Goal: Task Accomplishment & Management: Manage account settings

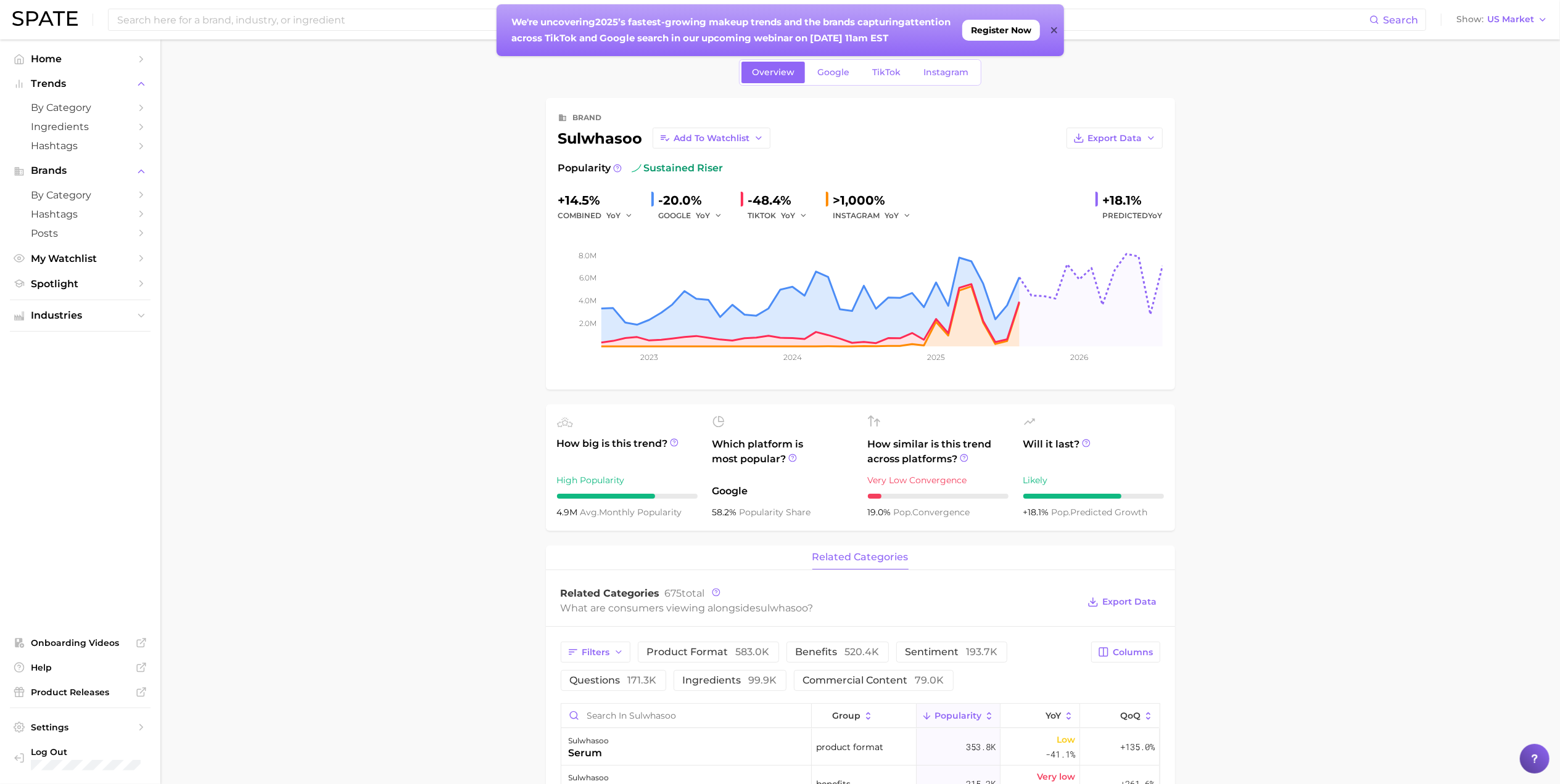
click at [1055, 25] on icon at bounding box center [1054, 30] width 6 height 10
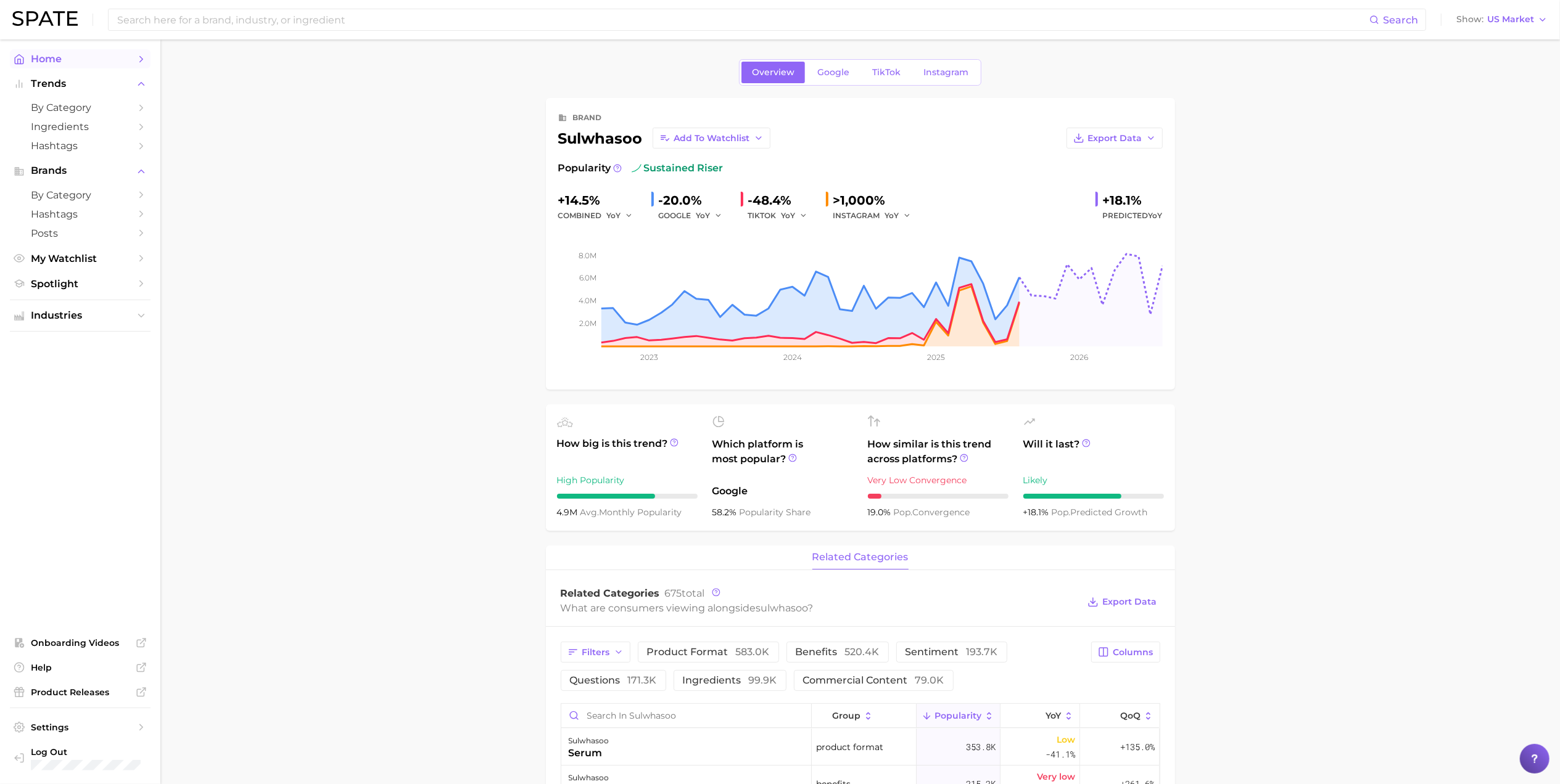
click at [60, 65] on span "Home" at bounding box center [80, 59] width 99 height 12
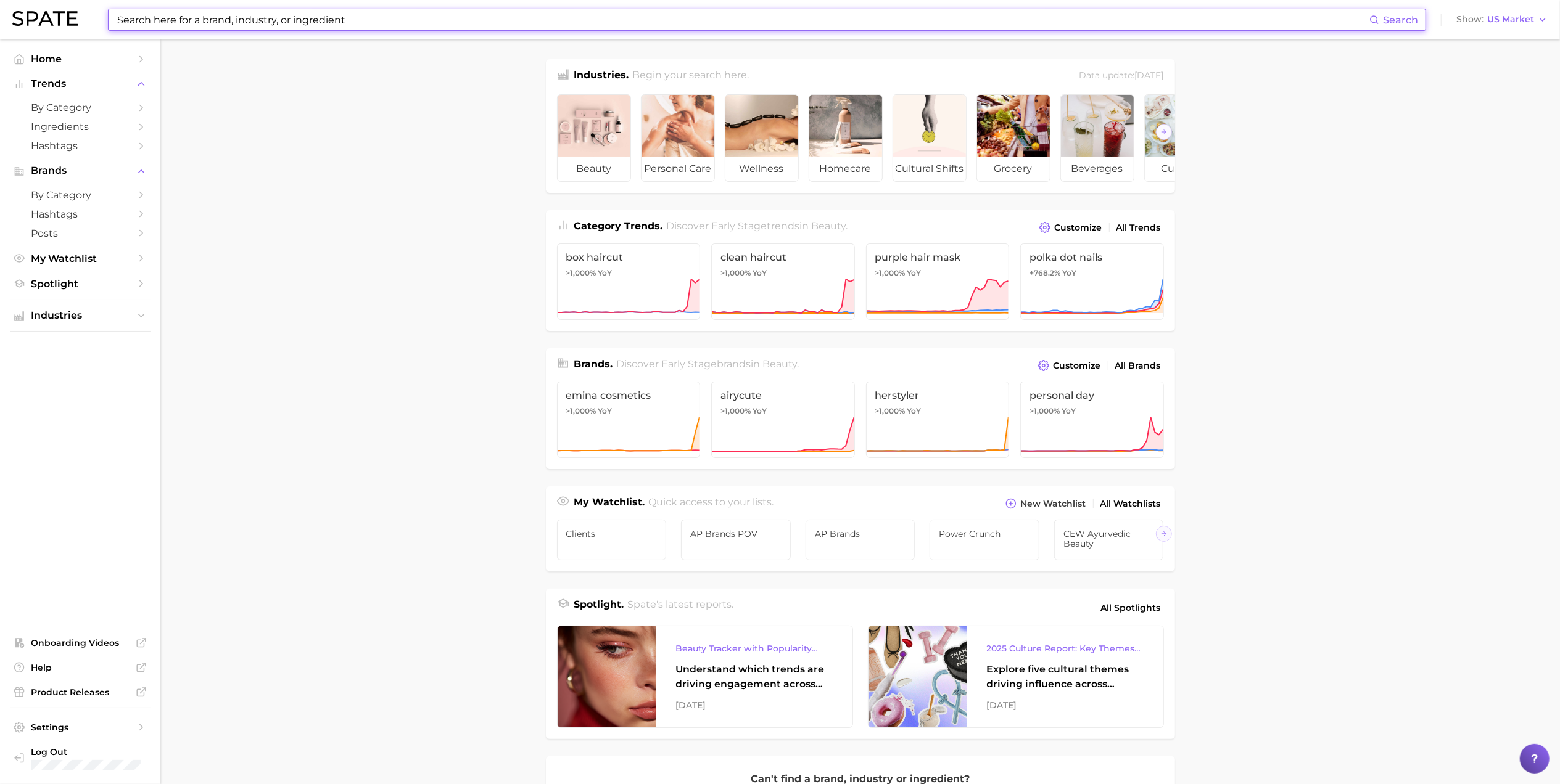
click at [295, 25] on input at bounding box center [743, 19] width 1254 height 21
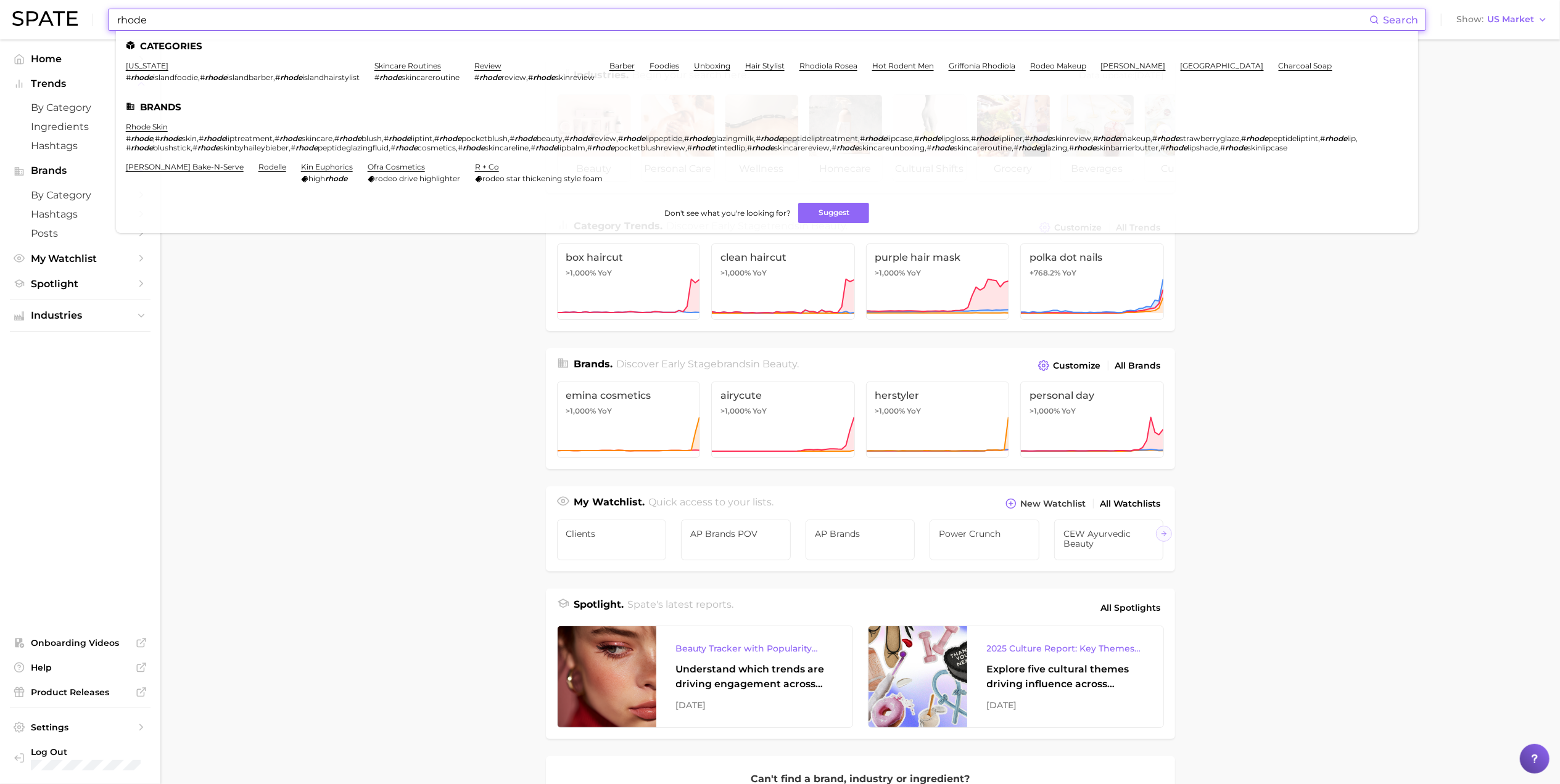
type input "rhode"
click at [159, 128] on link "rhode skin" at bounding box center [146, 126] width 42 height 9
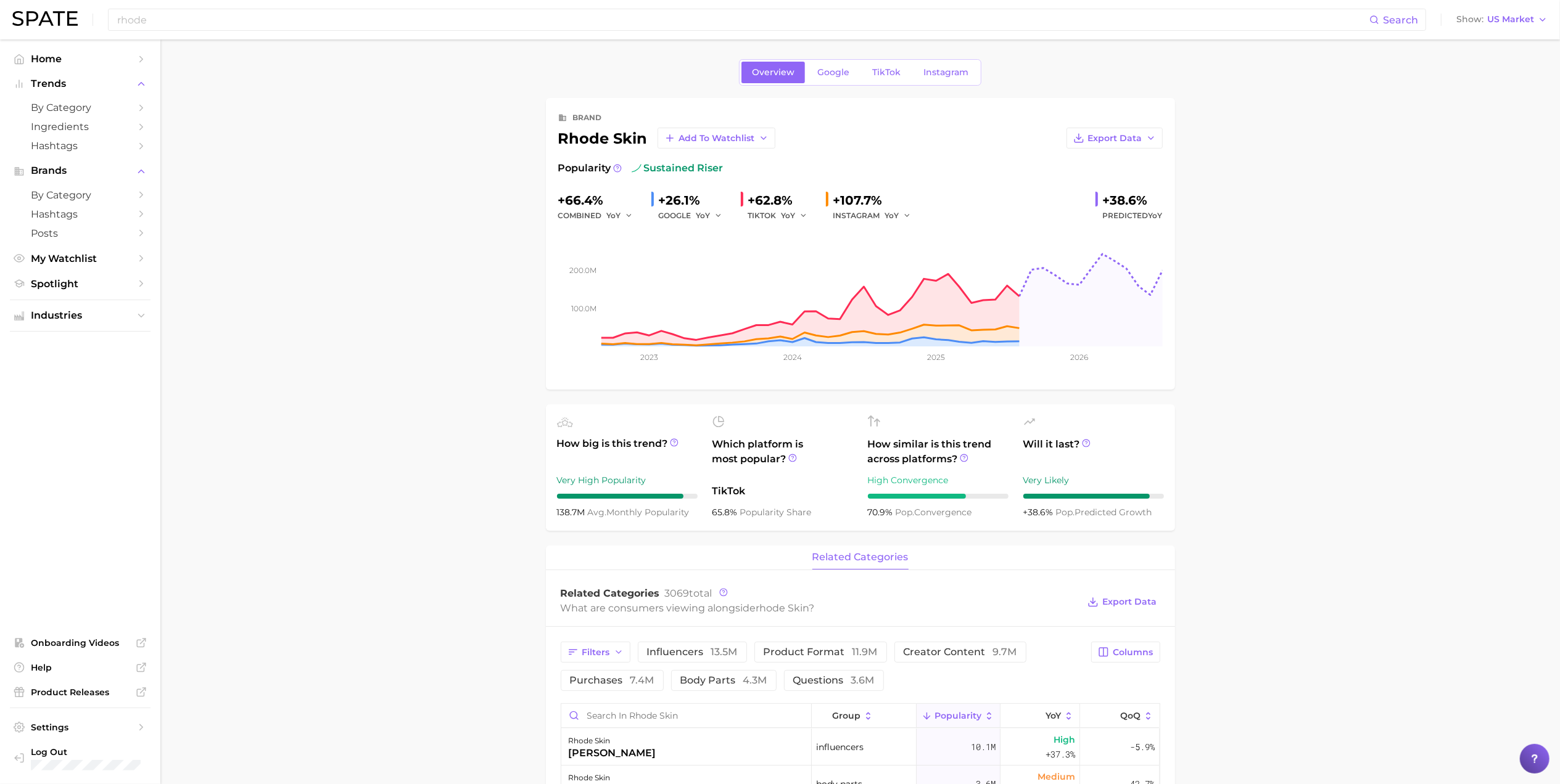
click at [872, 570] on button "related categories" at bounding box center [861, 557] width 96 height 24
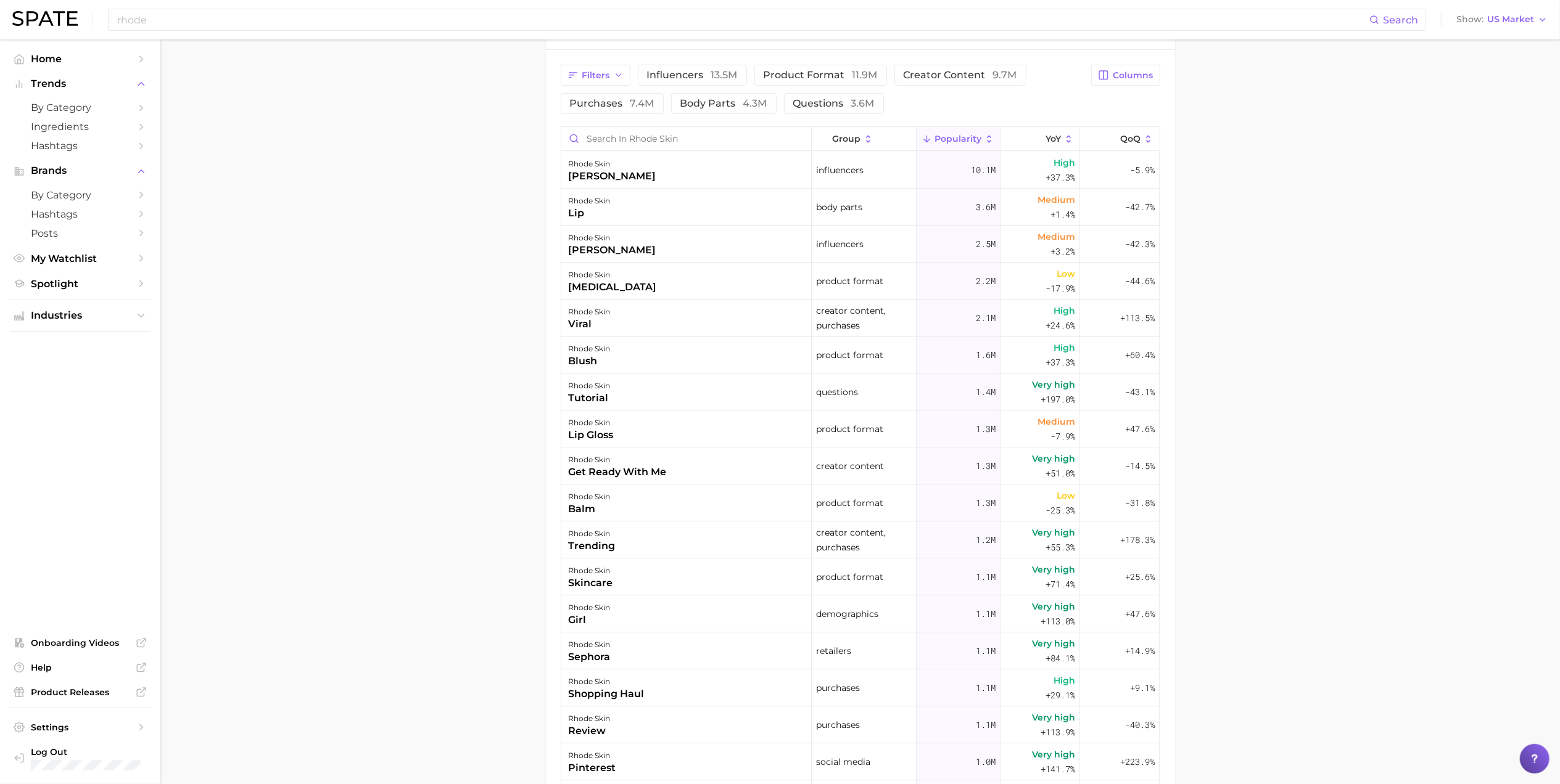
scroll to position [575, 0]
click at [1124, 91] on div "Filters influencers 13.5m product format 11.9m creator content 9.7m purchases 7…" at bounding box center [861, 91] width 600 height 49
click at [1131, 79] on span "Columns" at bounding box center [1134, 77] width 40 height 10
click at [980, 207] on rect at bounding box center [977, 204] width 10 height 10
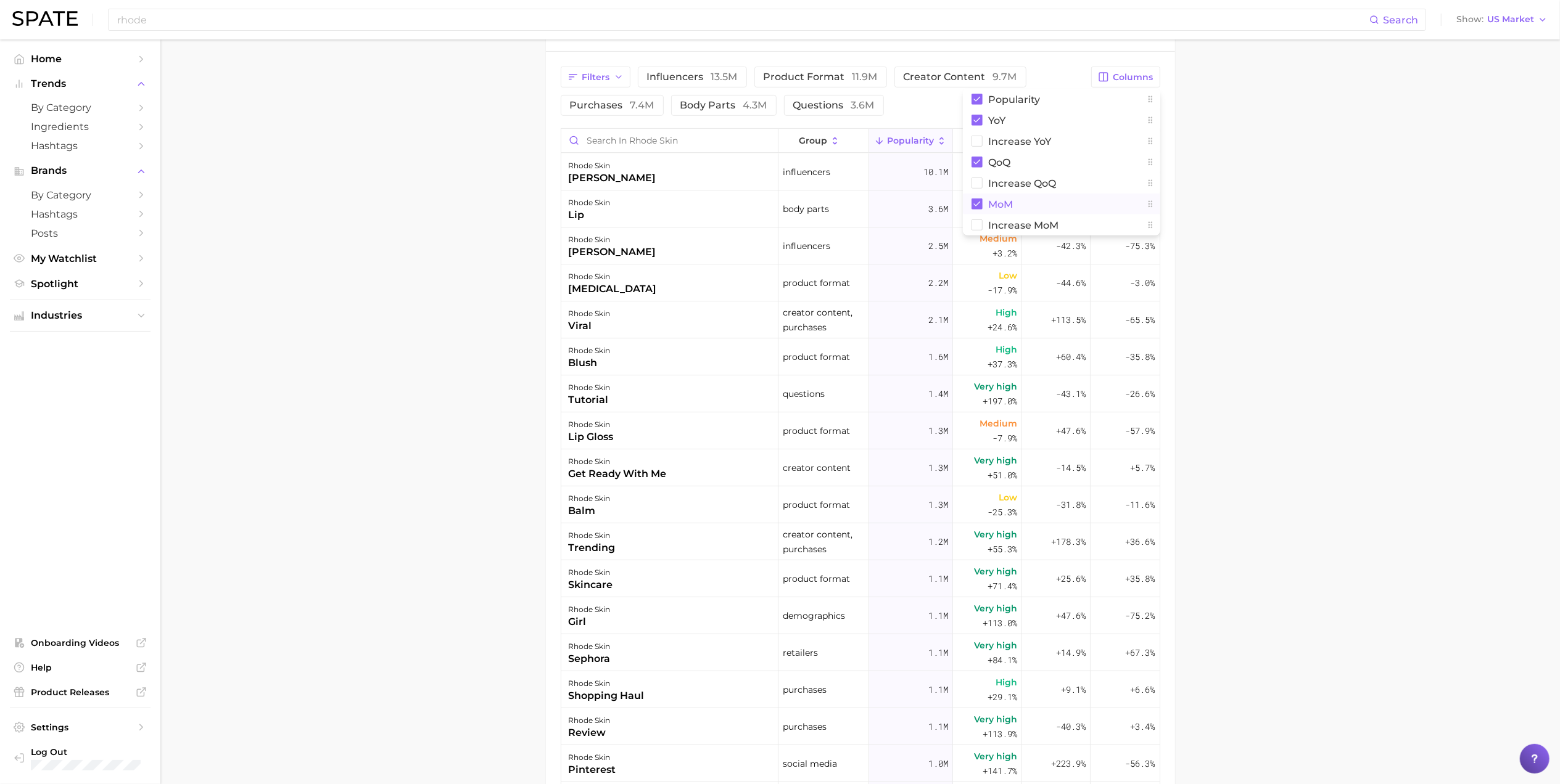
click at [1523, 386] on main "Overview Google TikTok Instagram brand rhode skin Add to Watchlist Export Data …" at bounding box center [860, 226] width 1400 height 1524
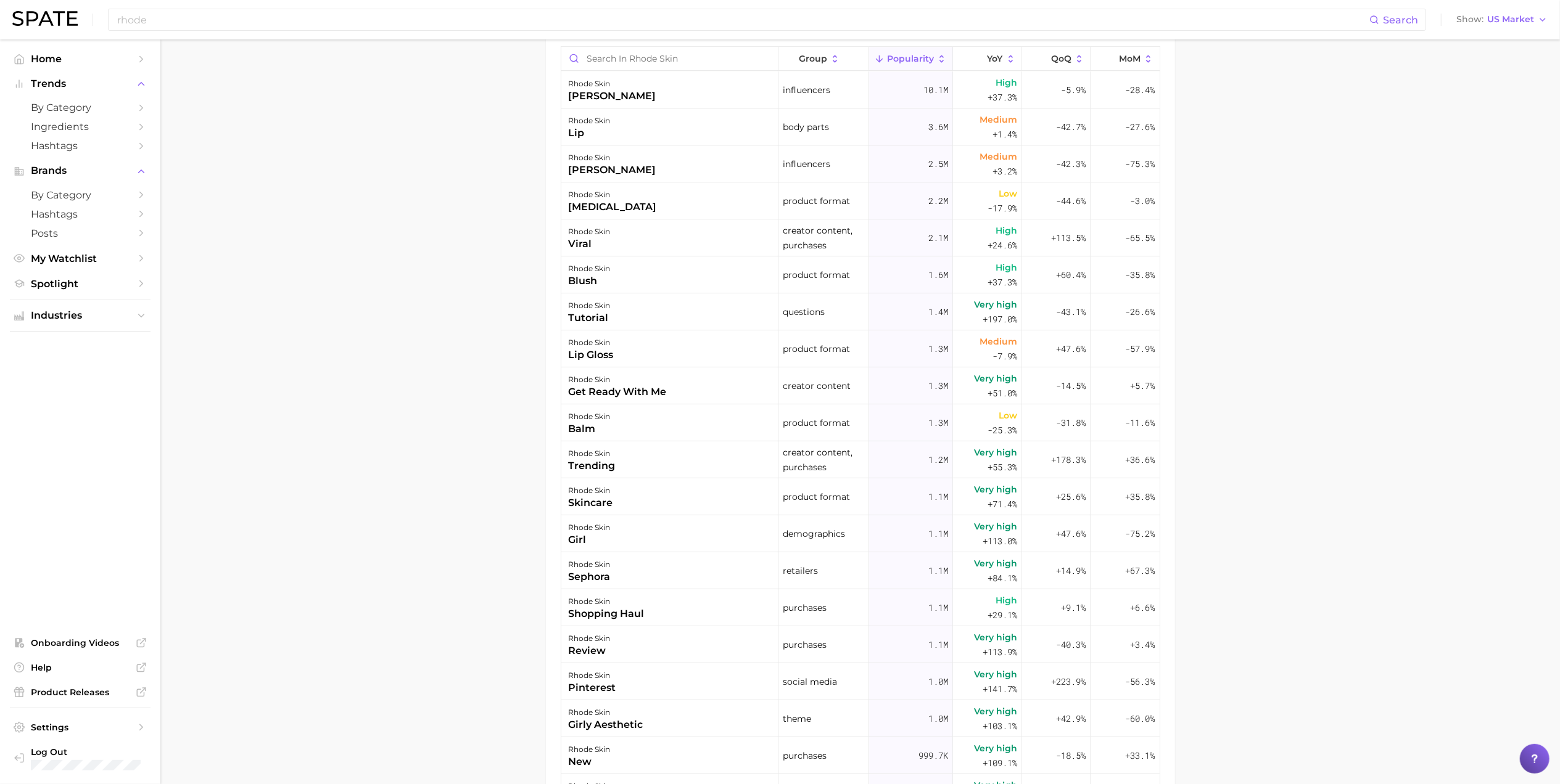
click at [1315, 533] on main "Overview Google TikTok Instagram brand rhode skin Add to Watchlist Export Data …" at bounding box center [860, 144] width 1400 height 1524
click at [1289, 311] on main "Overview Google TikTok Instagram brand rhode skin Add to Watchlist Export Data …" at bounding box center [860, 144] width 1400 height 1524
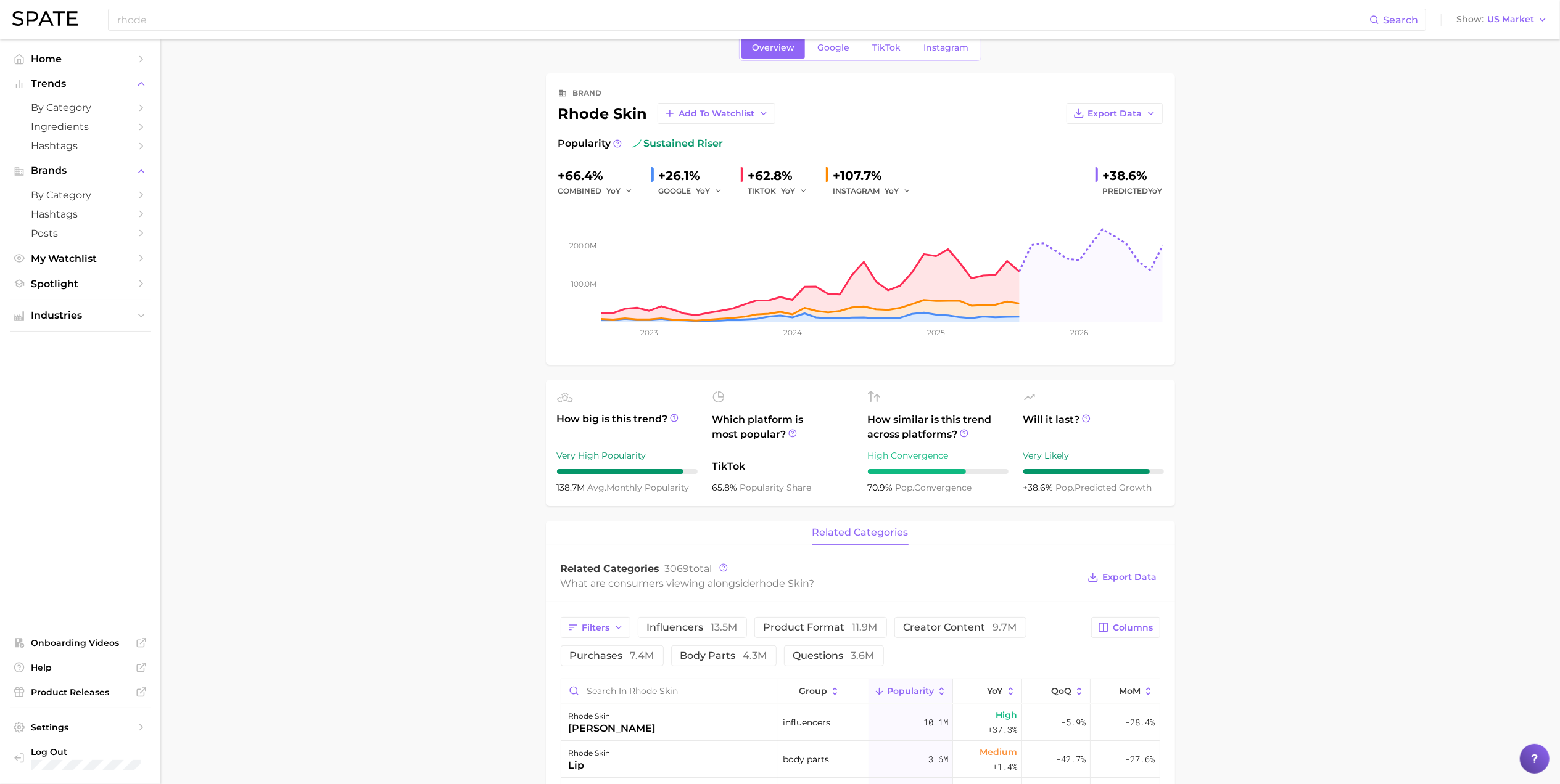
scroll to position [0, 0]
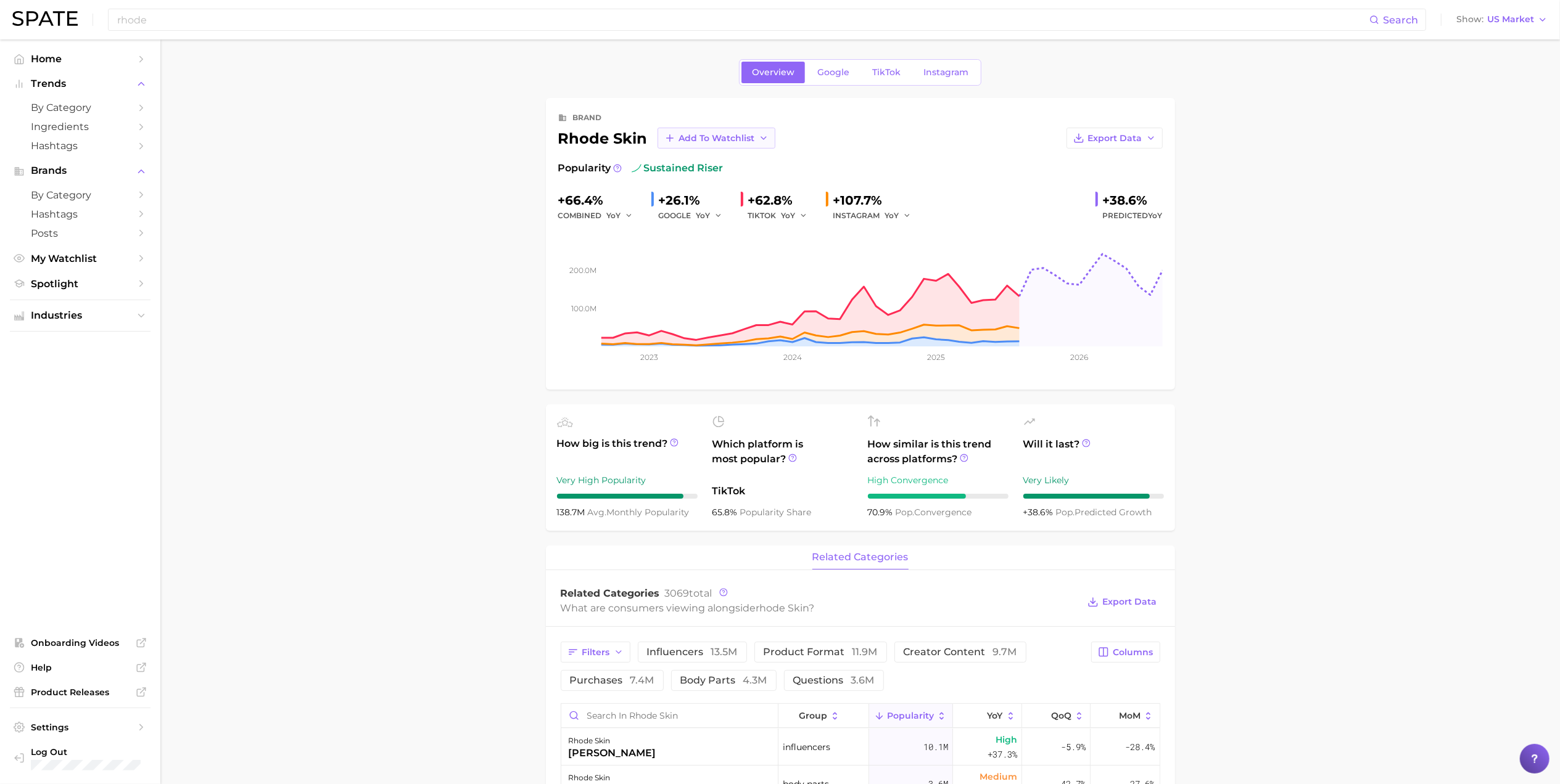
click at [692, 141] on span "Add to Watchlist" at bounding box center [717, 139] width 76 height 10
click at [672, 134] on icon "button" at bounding box center [670, 138] width 11 height 11
click at [691, 158] on span "New Watchlist" at bounding box center [711, 161] width 65 height 10
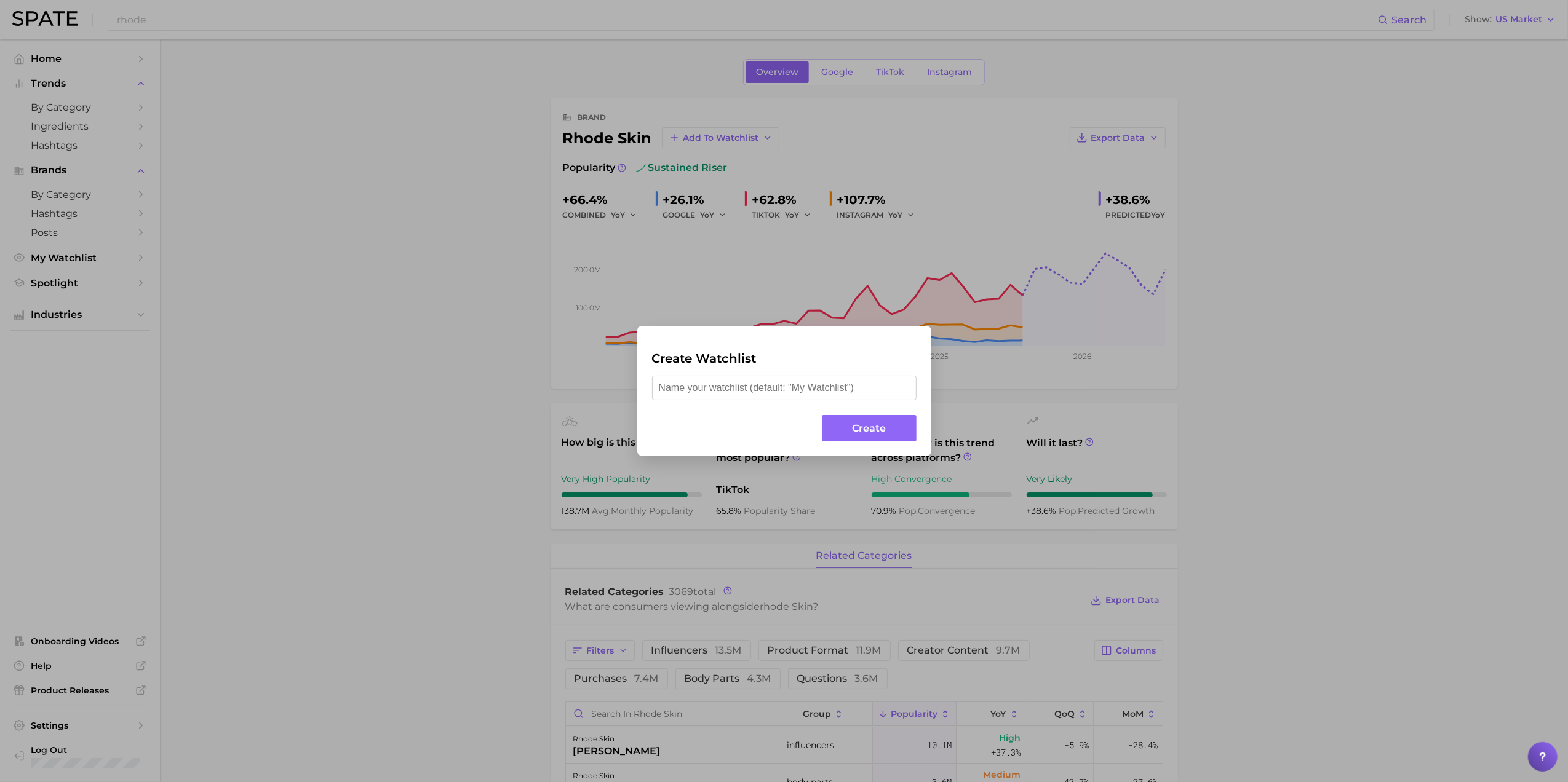
click at [401, 407] on div "Create Watchlist Create" at bounding box center [784, 391] width 1568 height 782
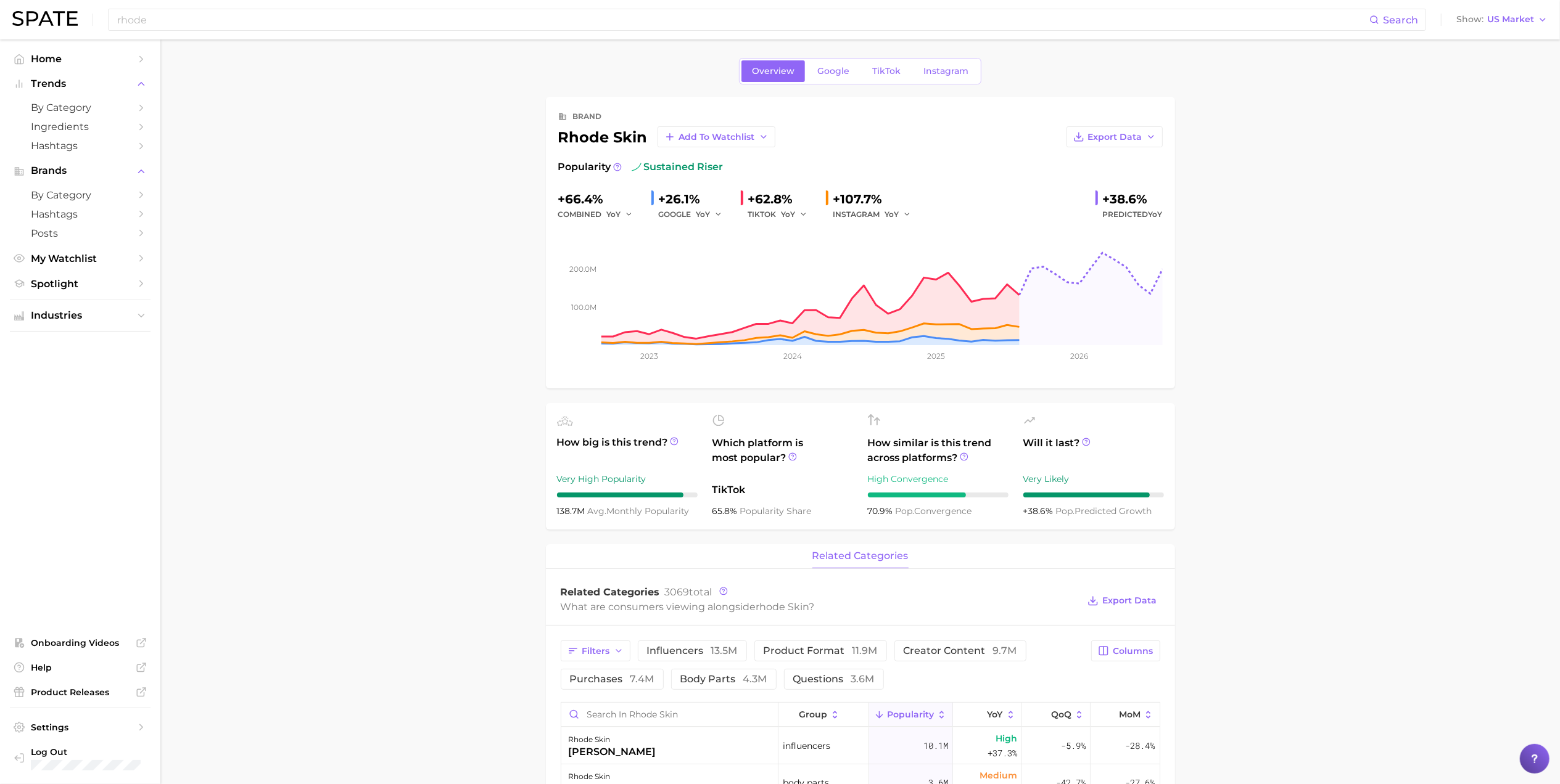
scroll to position [82, 0]
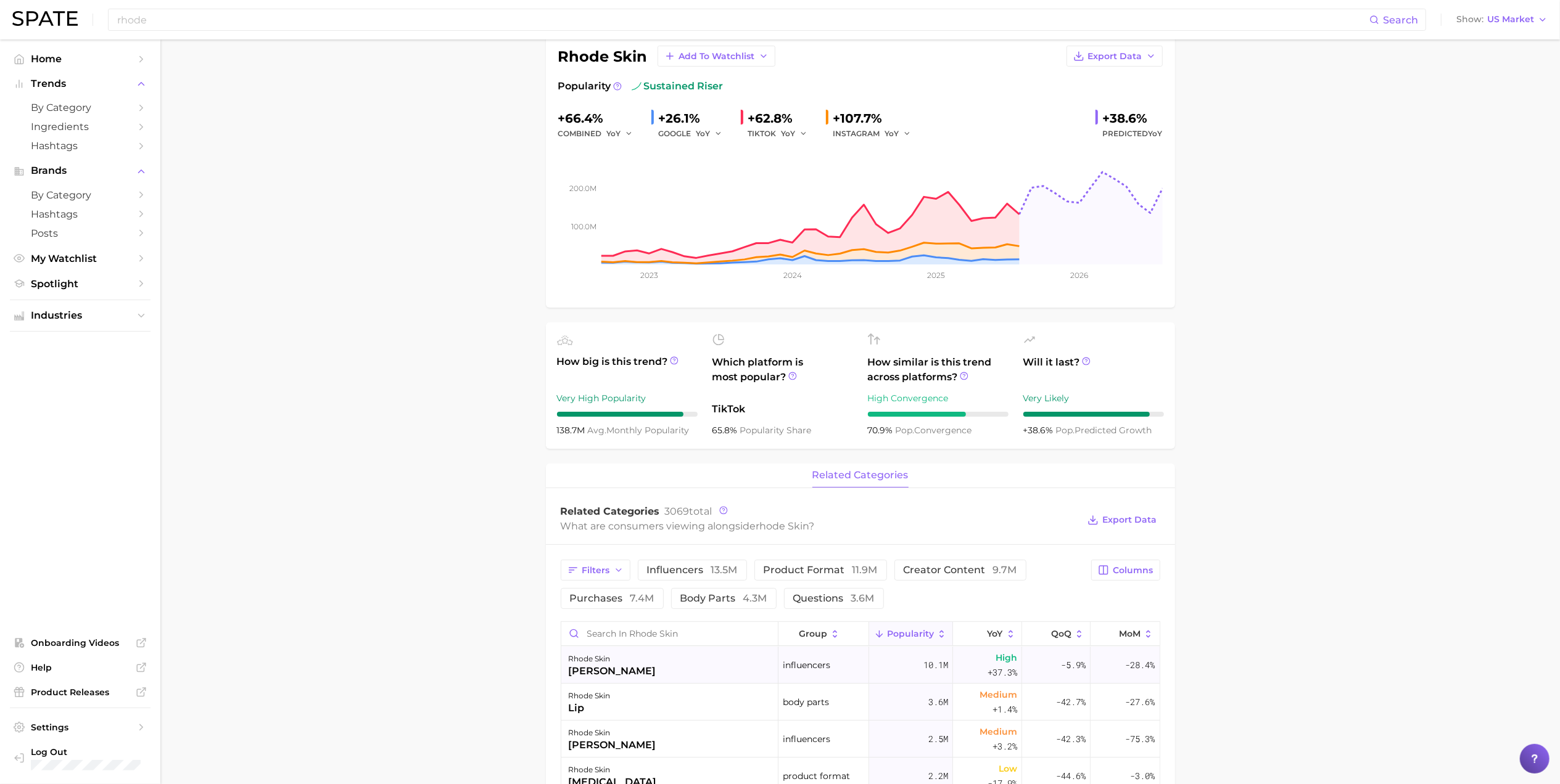
click at [618, 666] on div "[PERSON_NAME]" at bounding box center [612, 671] width 87 height 15
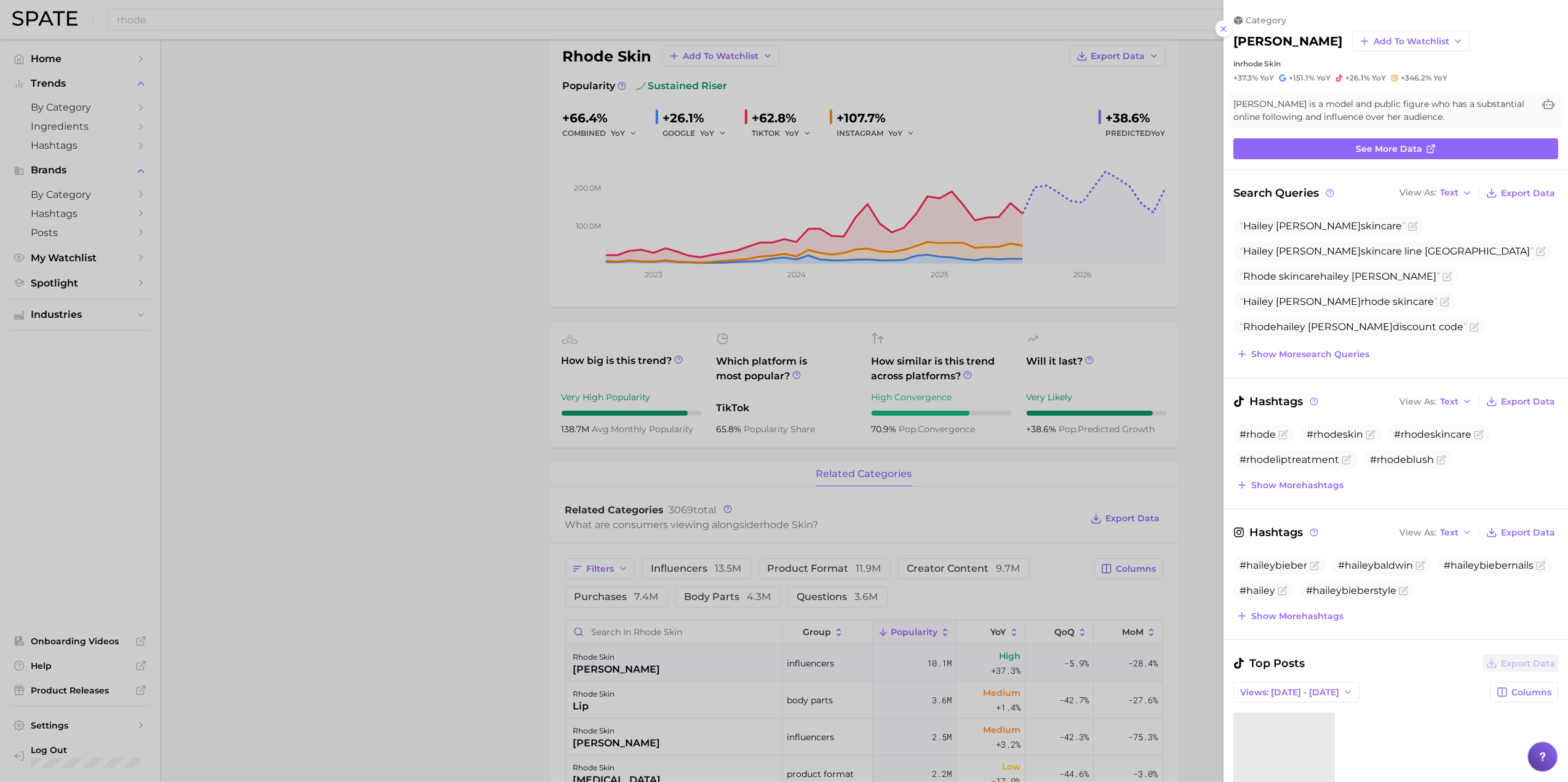
click at [358, 615] on div at bounding box center [784, 391] width 1568 height 782
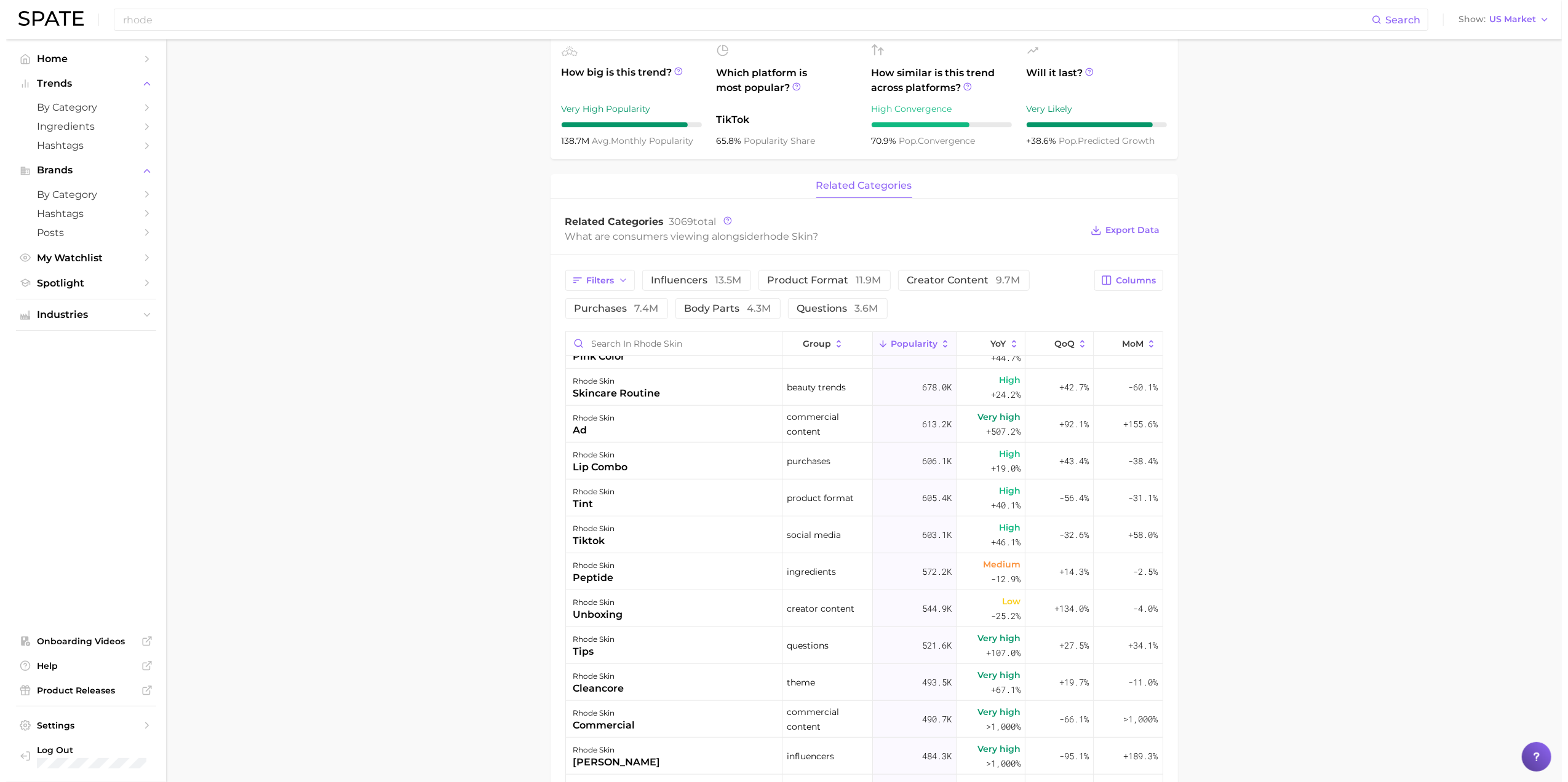
scroll to position [0, 0]
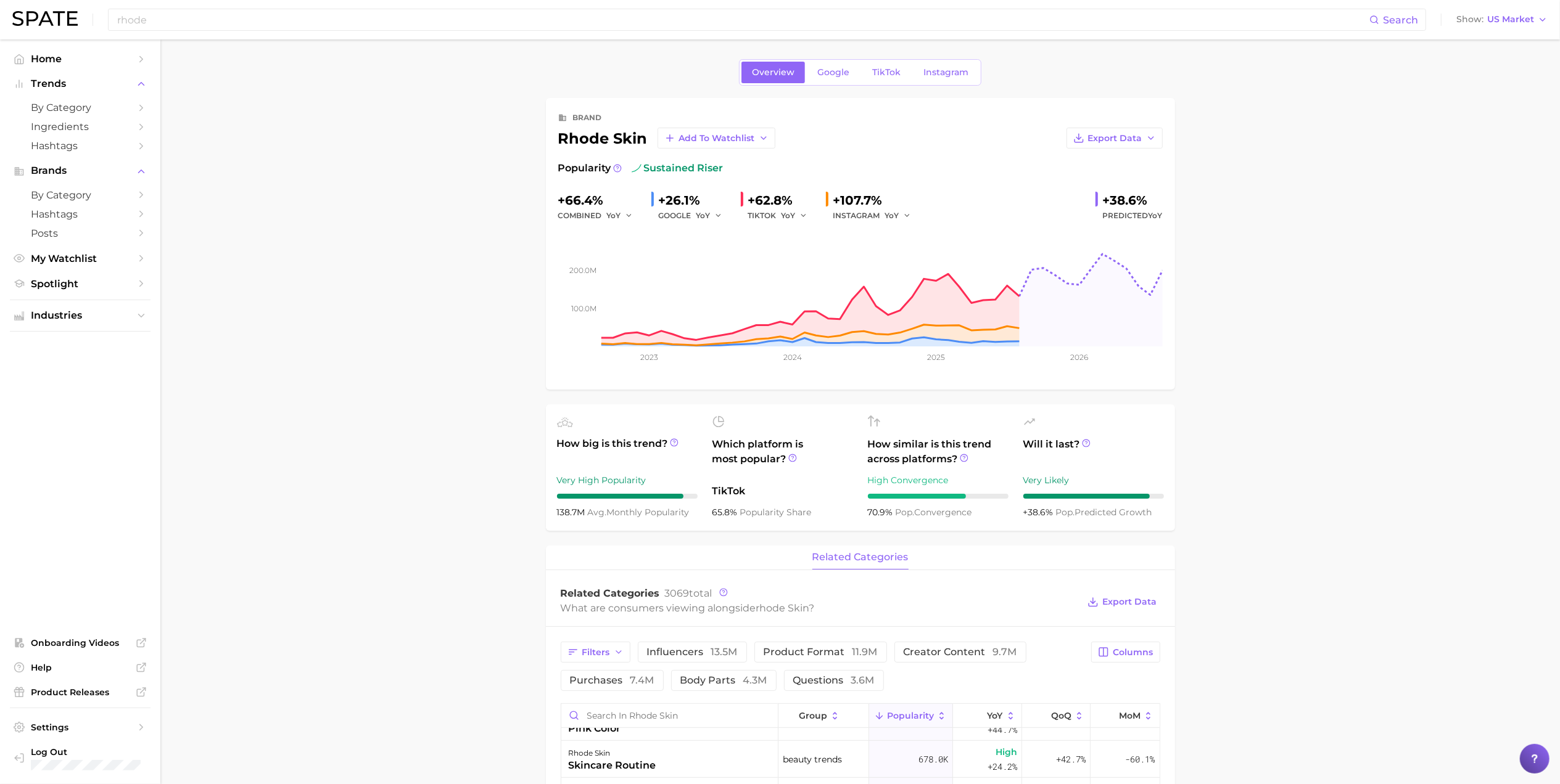
click at [708, 117] on div "brand" at bounding box center [861, 117] width 605 height 15
click at [772, 135] on button "Add to Watchlist" at bounding box center [716, 138] width 118 height 21
click at [696, 175] on button "Clients" at bounding box center [725, 183] width 135 height 22
click at [1496, 22] on span "View Watchlist" at bounding box center [1504, 23] width 67 height 10
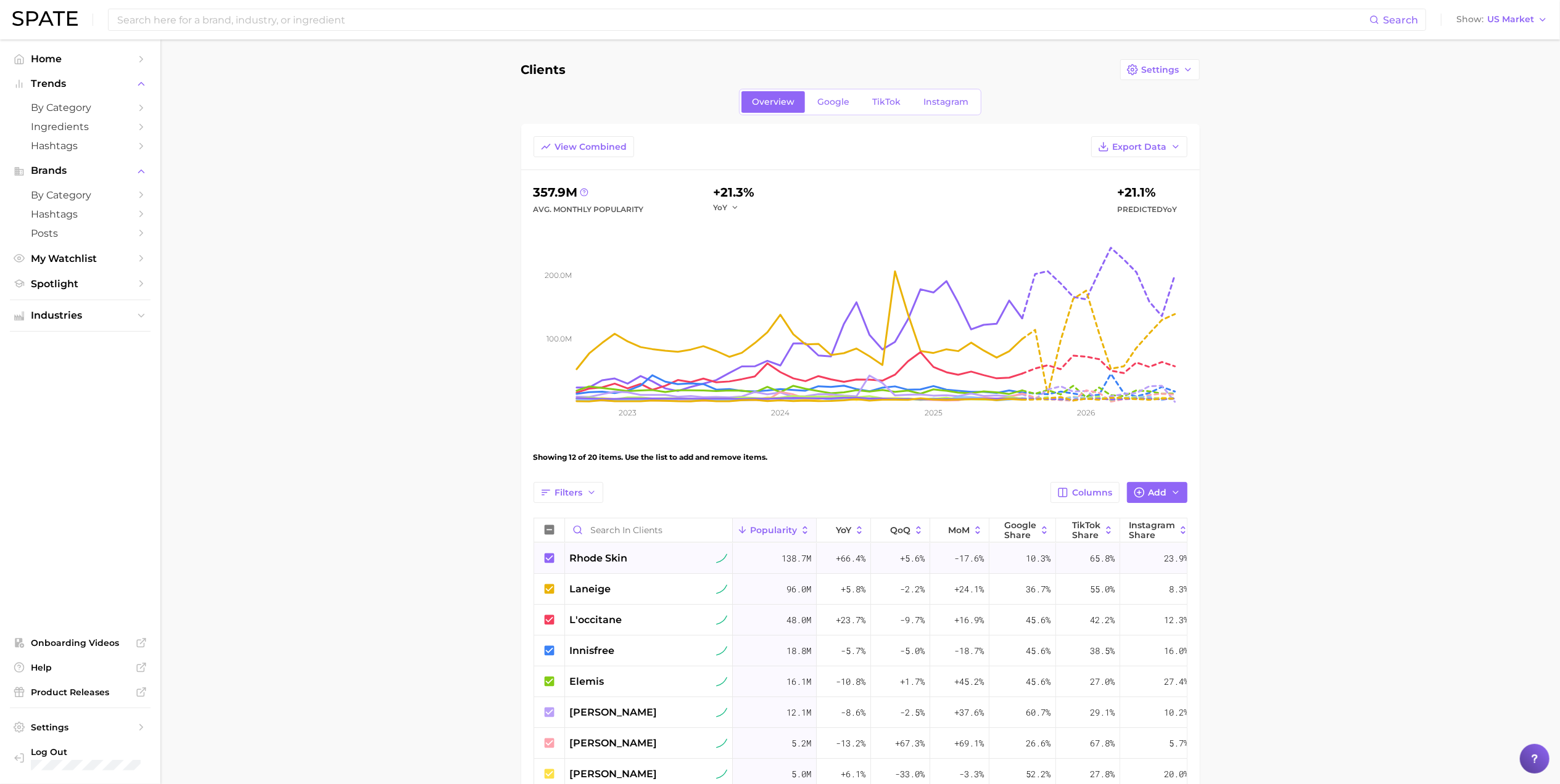
click at [643, 560] on div "rhode skin" at bounding box center [648, 558] width 157 height 15
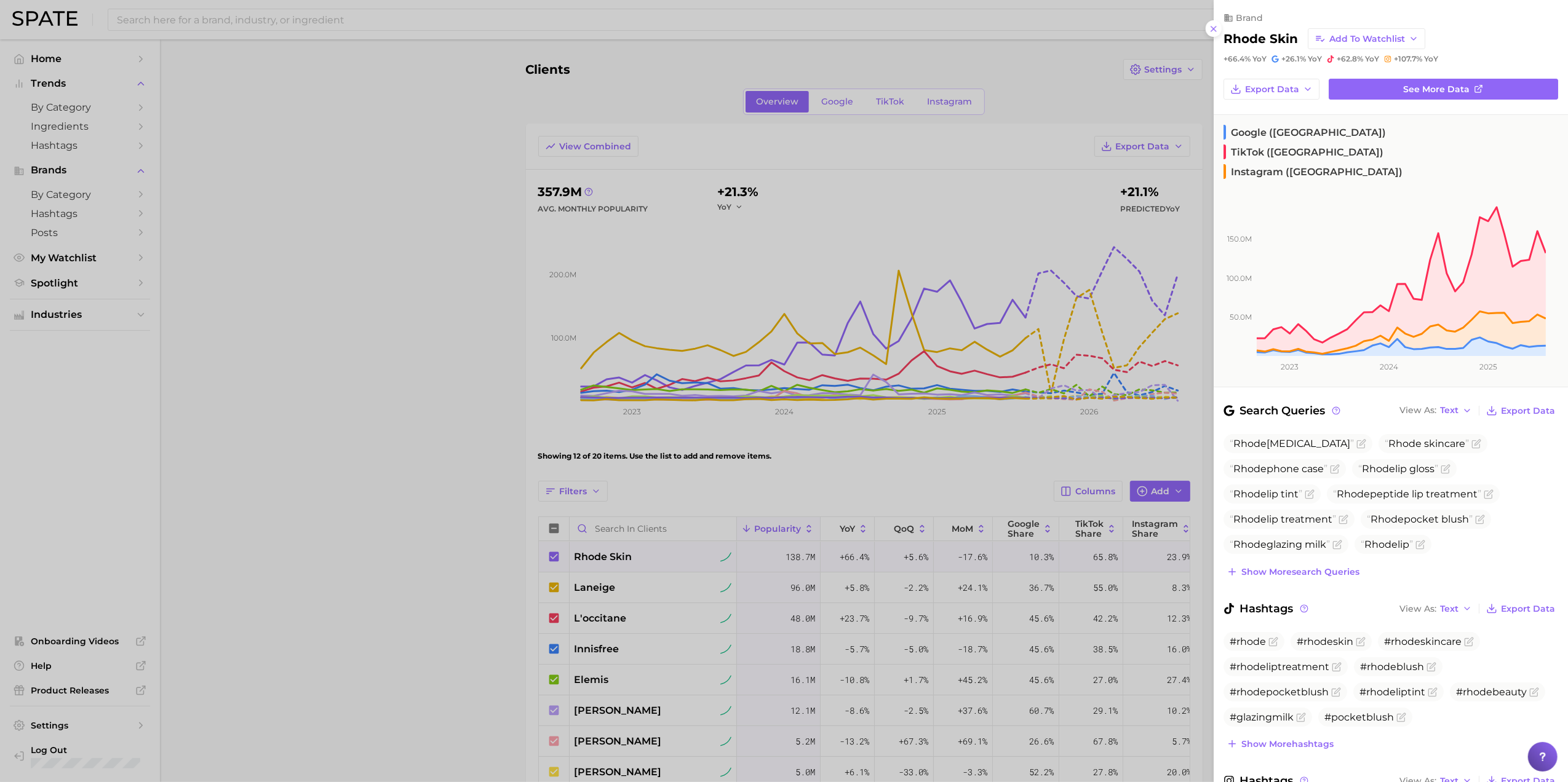
click at [386, 549] on div at bounding box center [784, 391] width 1568 height 782
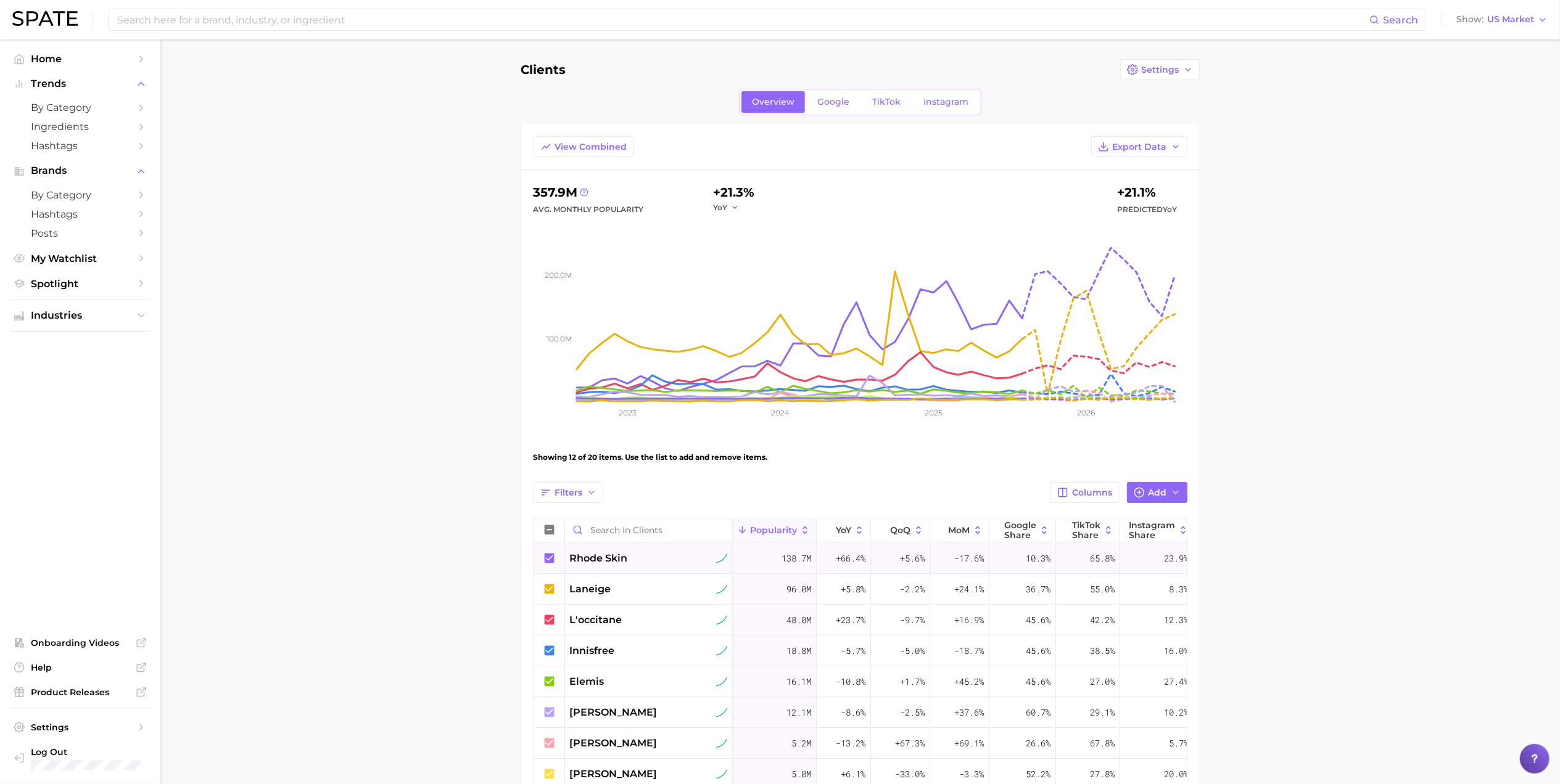
click at [647, 558] on div "rhode skin" at bounding box center [648, 558] width 157 height 15
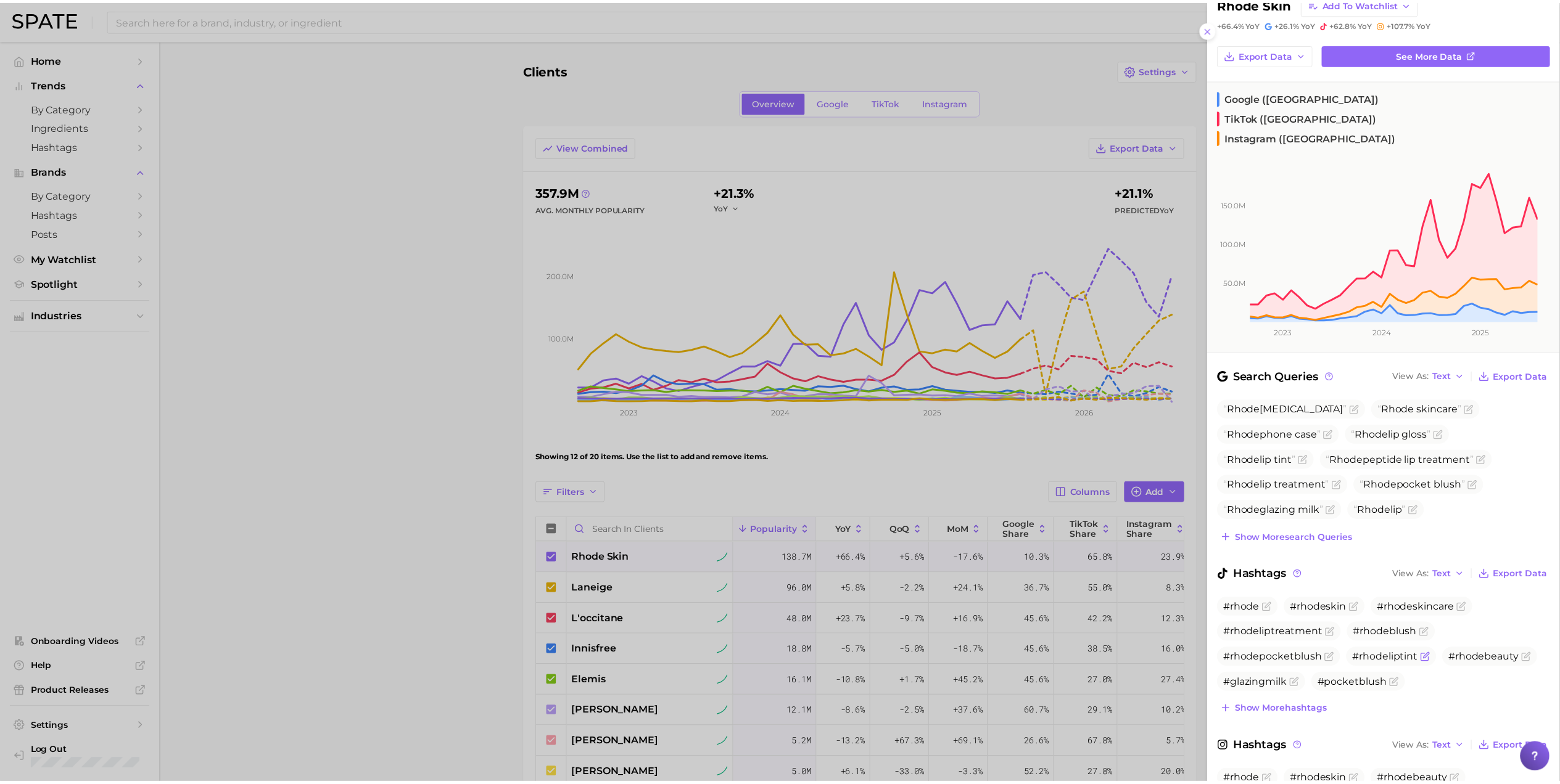
scroll to position [82, 0]
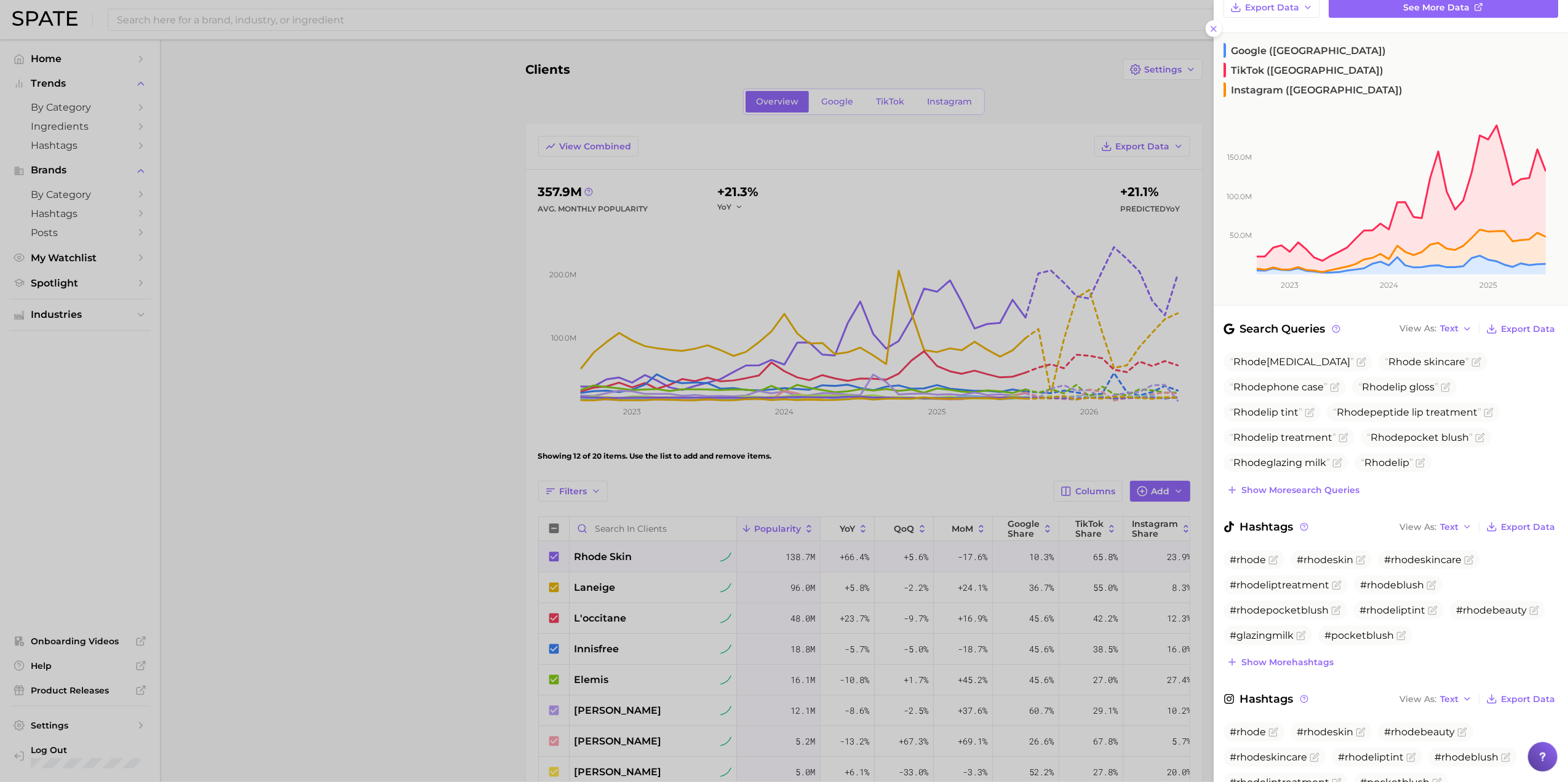
drag, startPoint x: 1420, startPoint y: 621, endPoint x: 370, endPoint y: 426, distance: 1068.0
click at [368, 431] on div at bounding box center [784, 391] width 1568 height 782
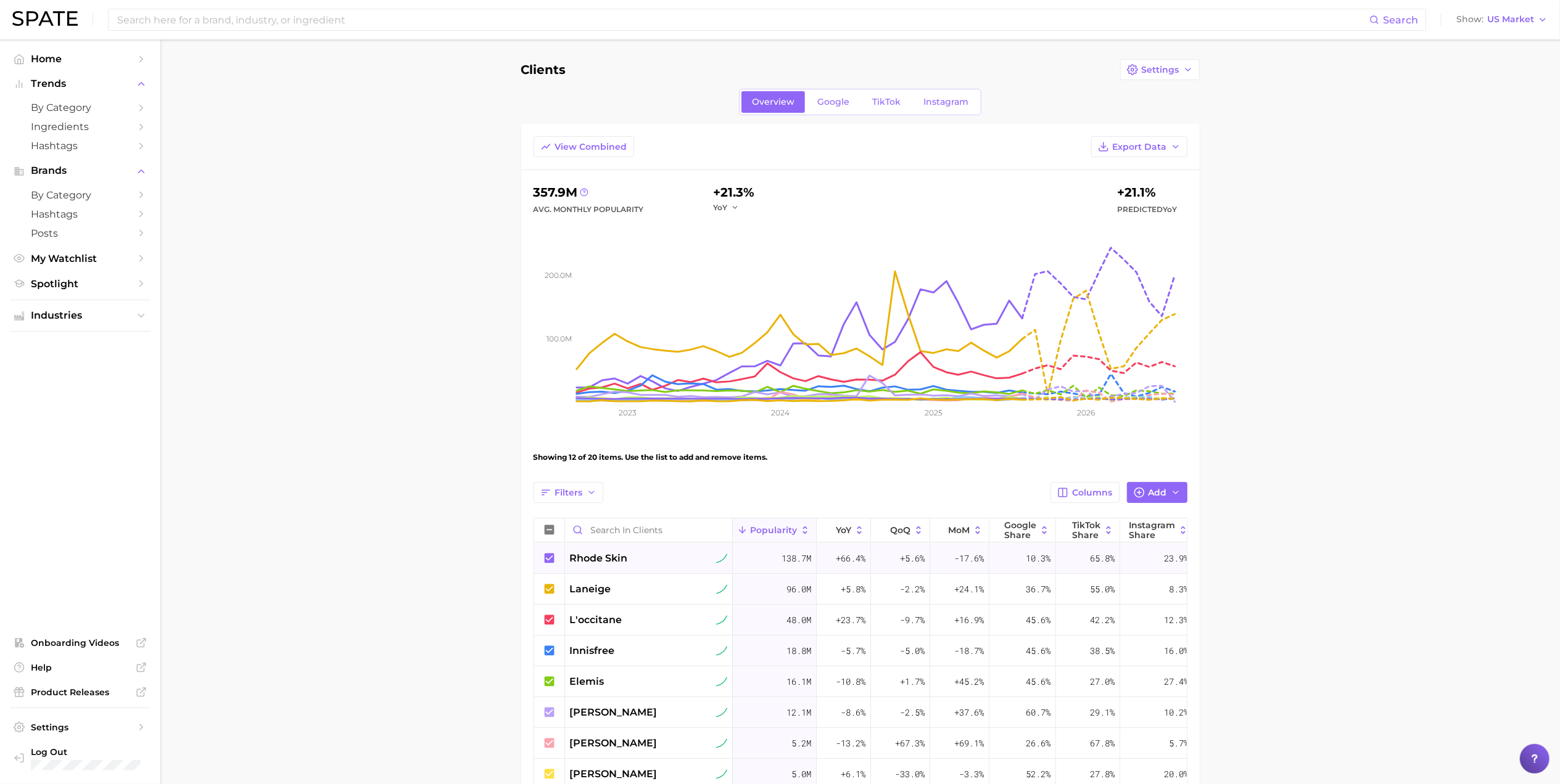
click at [608, 568] on div "rhode skin" at bounding box center [648, 559] width 168 height 31
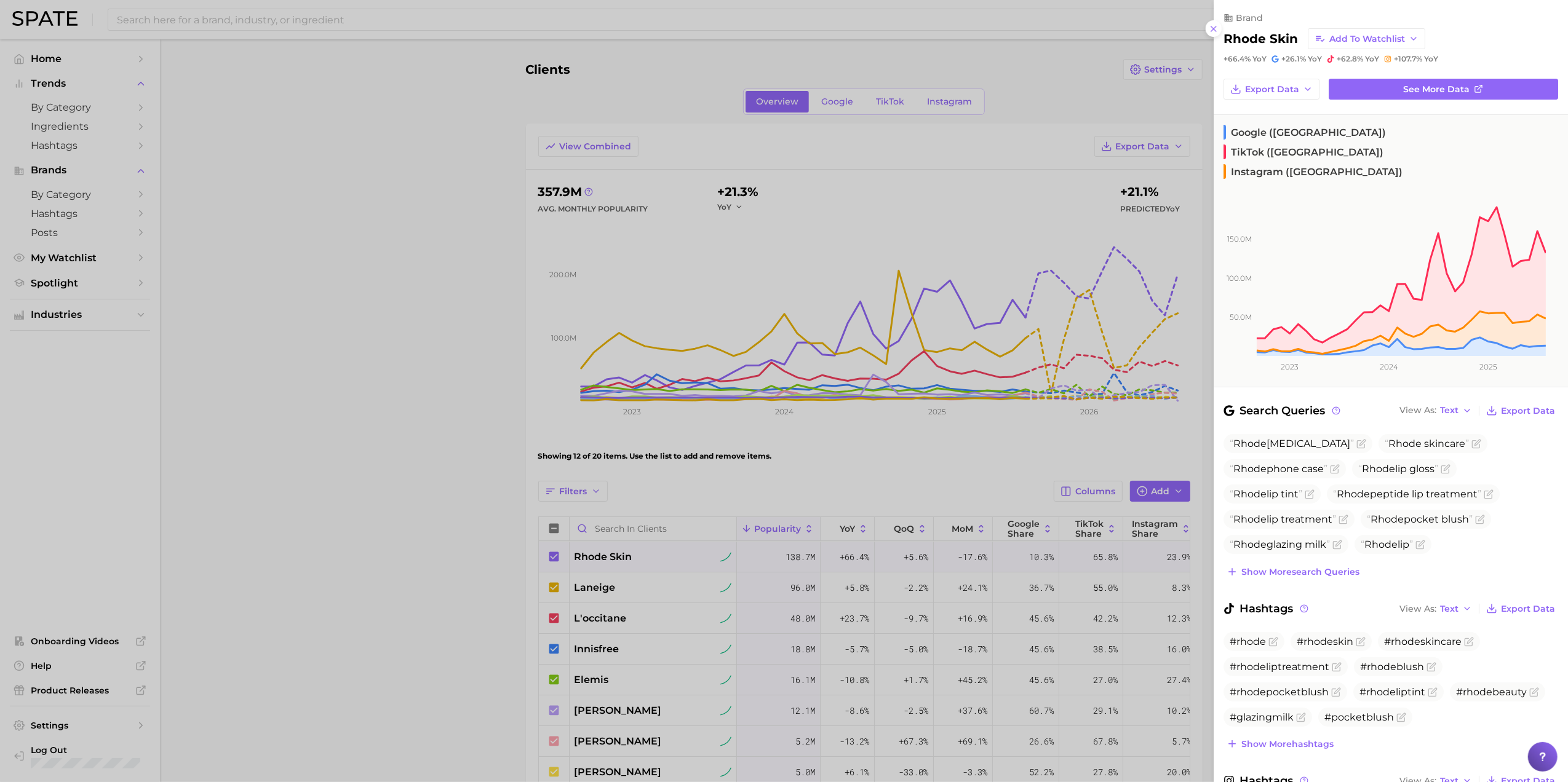
click at [355, 559] on div at bounding box center [784, 391] width 1568 height 782
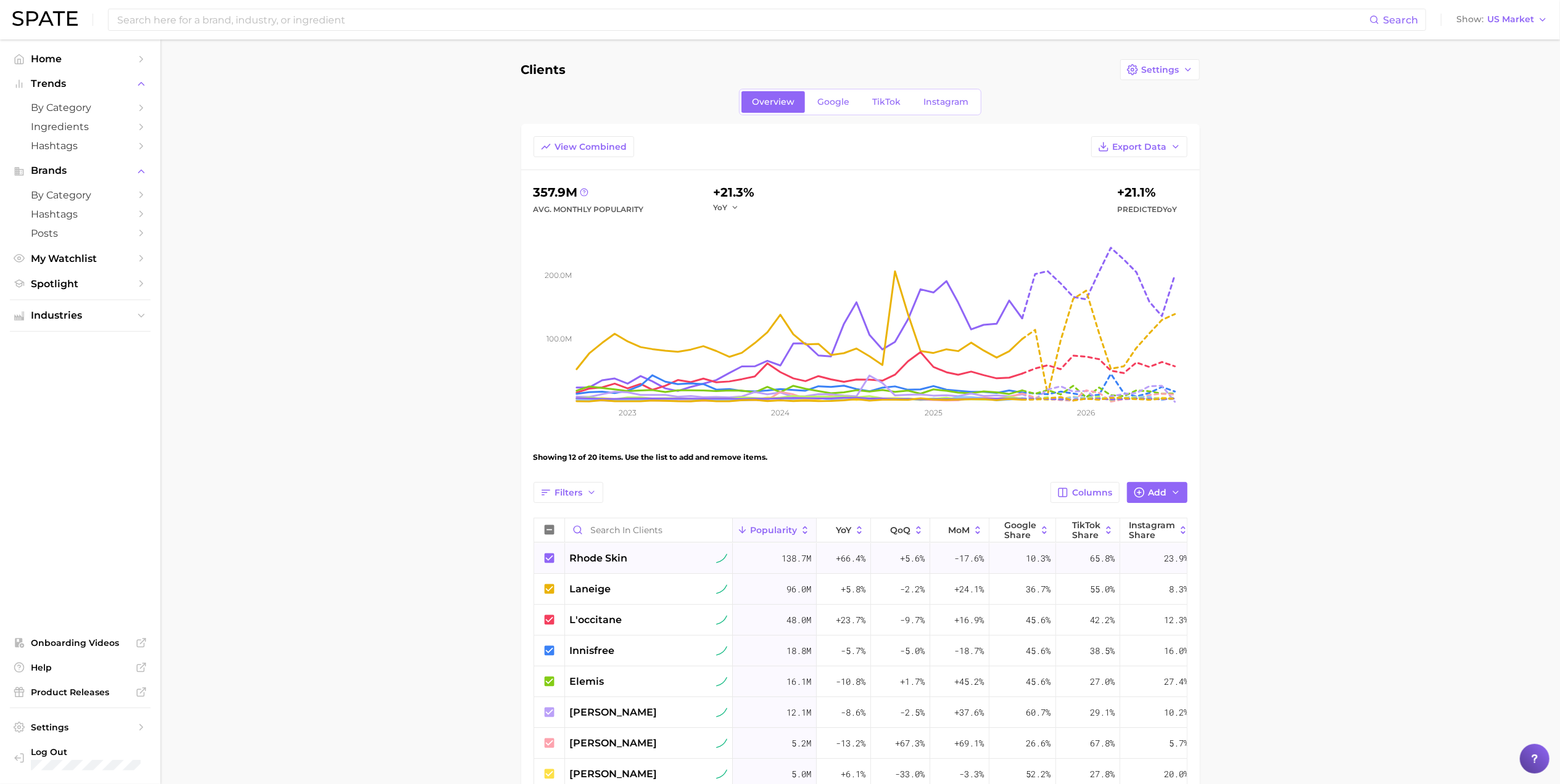
click at [636, 556] on div "rhode skin" at bounding box center [648, 558] width 157 height 15
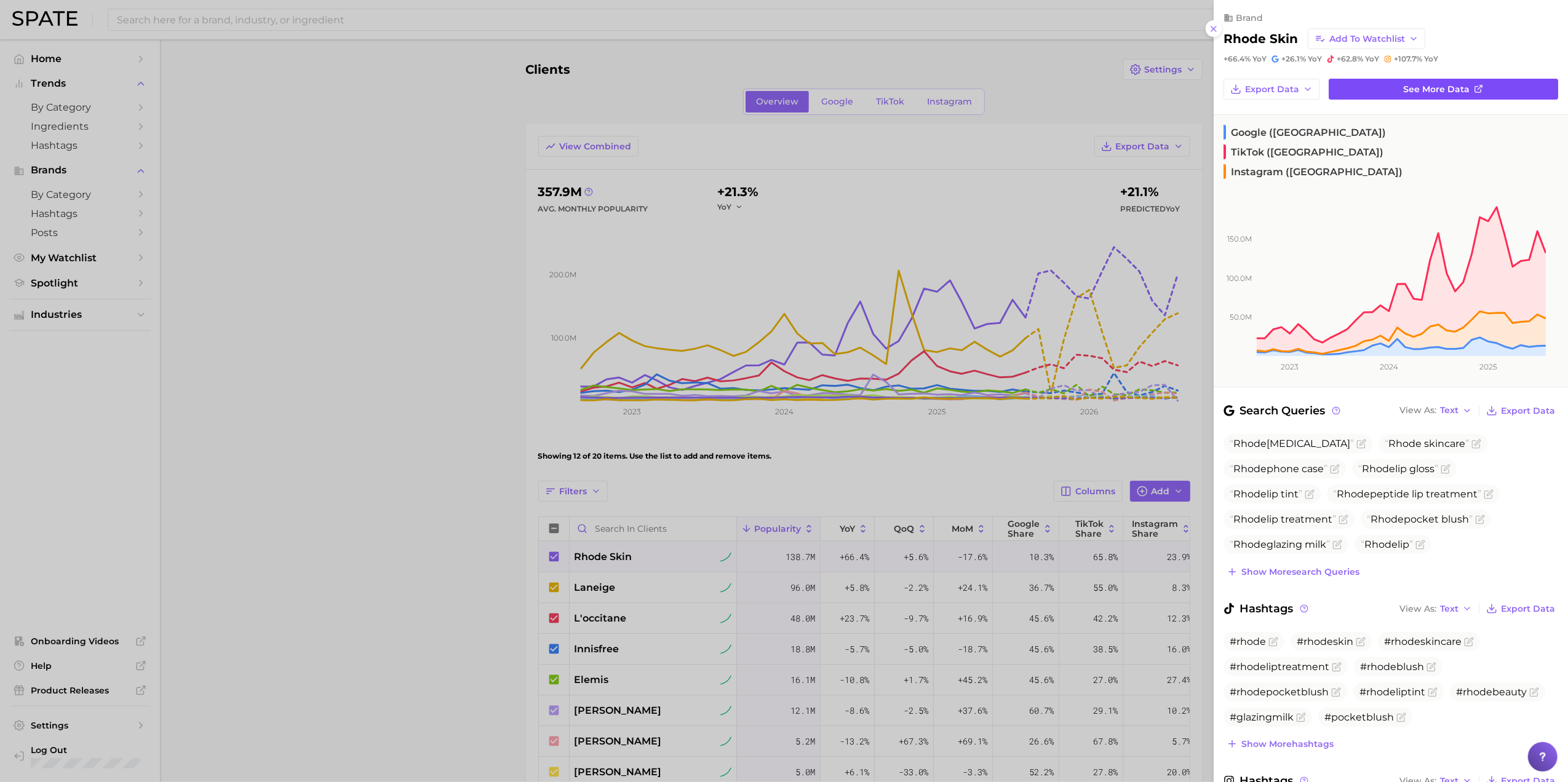
click at [1433, 82] on link "See more data" at bounding box center [1444, 89] width 229 height 21
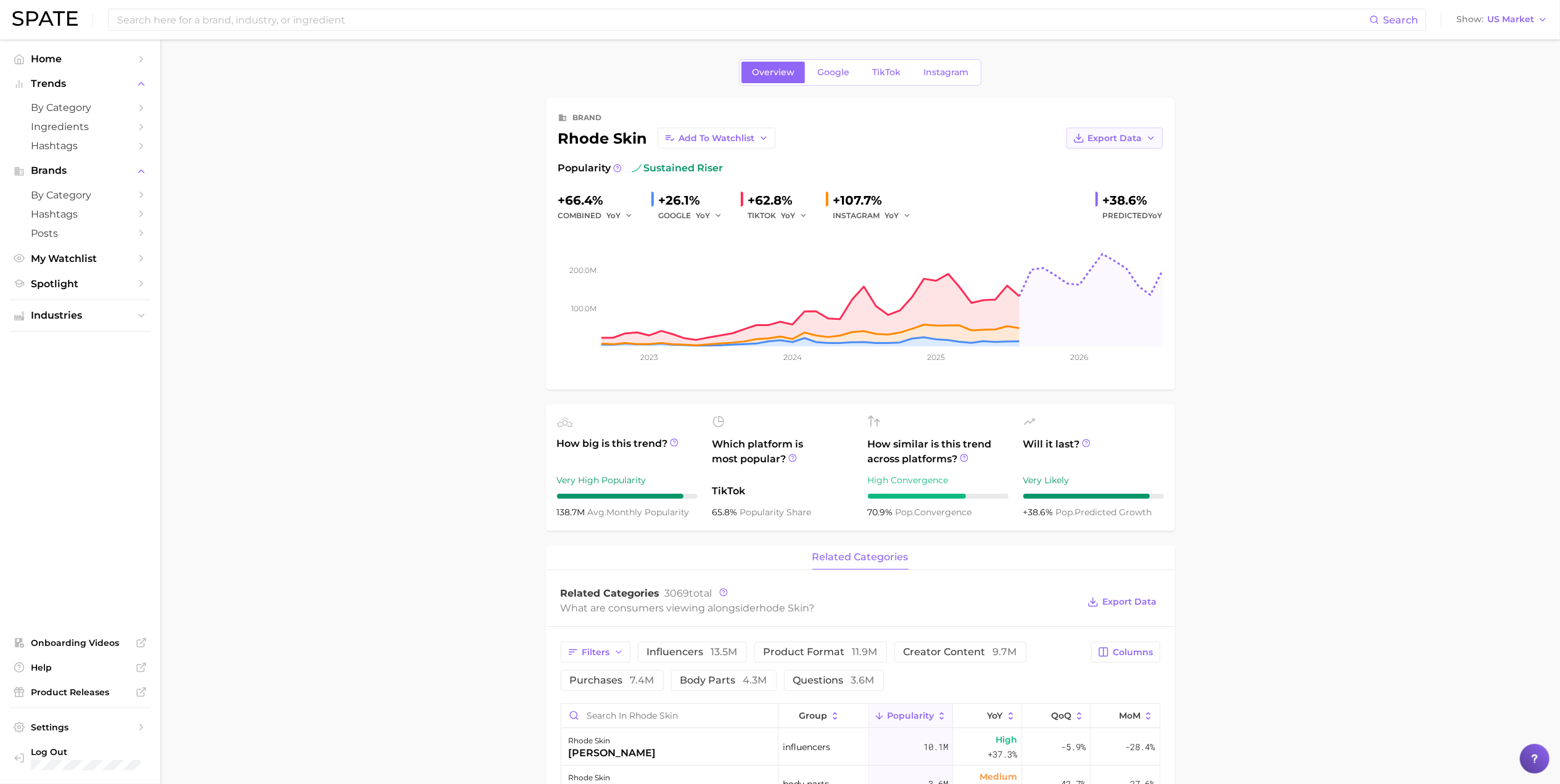
click at [1091, 134] on span "Export Data" at bounding box center [1115, 139] width 55 height 10
click at [1074, 182] on span "Time Series Image" at bounding box center [1089, 183] width 83 height 10
drag, startPoint x: 499, startPoint y: 450, endPoint x: 519, endPoint y: 454, distance: 20.4
drag, startPoint x: 361, startPoint y: 659, endPoint x: 408, endPoint y: 634, distance: 53.2
